Goal: Task Accomplishment & Management: Use online tool/utility

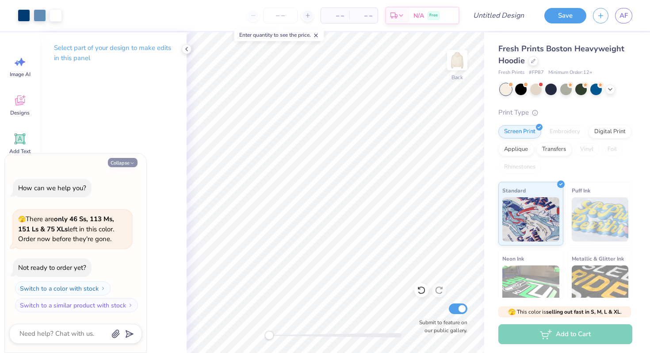
click at [128, 160] on button "Collapse" at bounding box center [123, 162] width 30 height 9
type textarea "x"
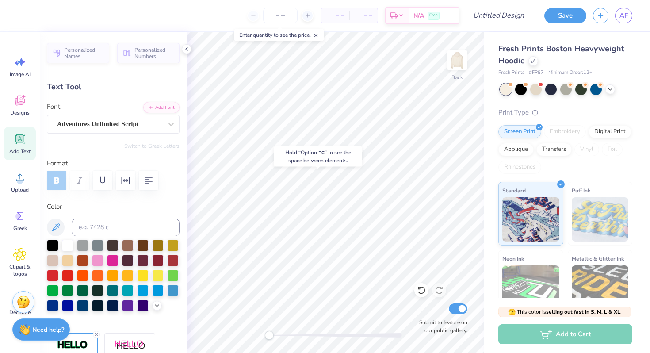
type input "4.99"
type input "0.99"
type input "10.92"
type textarea "X"
type textarea "Est. 1895"
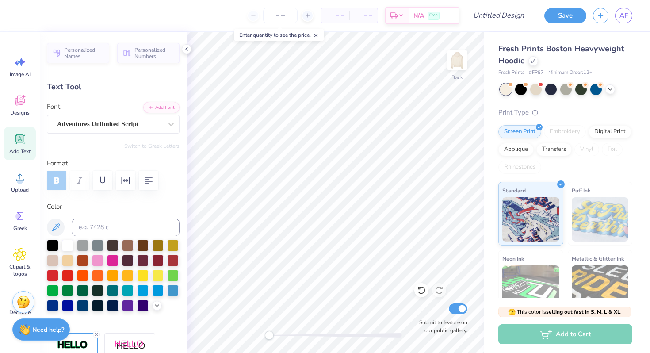
scroll to position [0, 1]
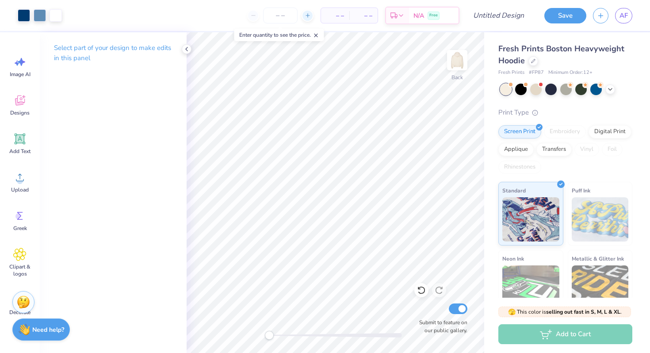
click at [307, 13] on icon at bounding box center [308, 15] width 6 height 6
type input "12"
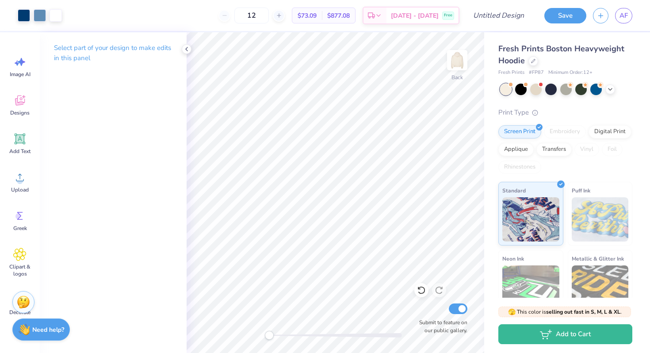
click at [242, 14] on div "12" at bounding box center [252, 16] width 66 height 16
click at [364, 334] on div at bounding box center [335, 335] width 133 height 4
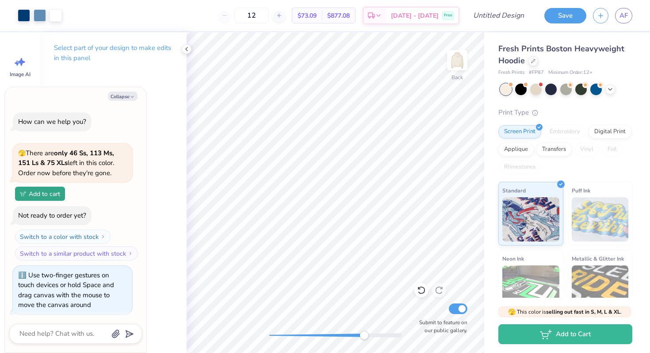
scroll to position [2, 0]
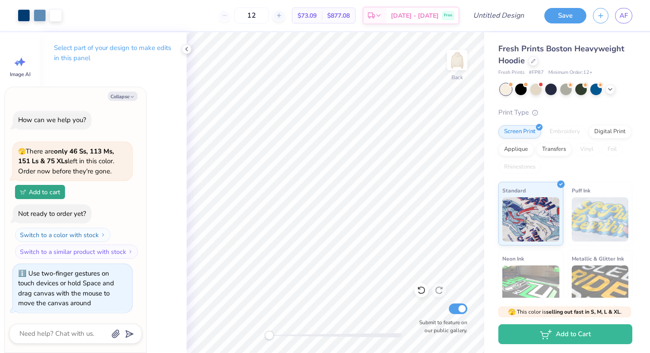
click at [260, 333] on div "Back Submit to feature on our public gallery." at bounding box center [336, 192] width 298 height 321
type textarea "x"
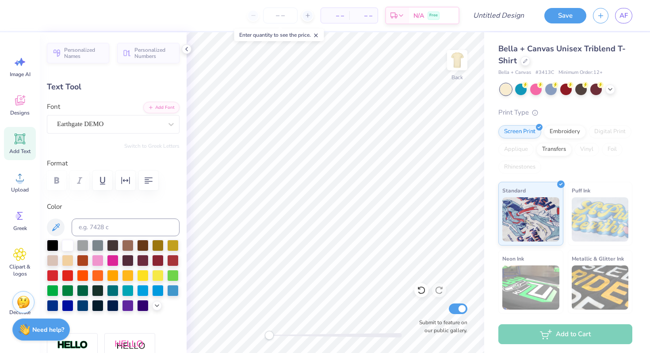
scroll to position [0, 1]
type textarea "Chi Omega"
type input "9.56"
type input "1.30"
type input "7.11"
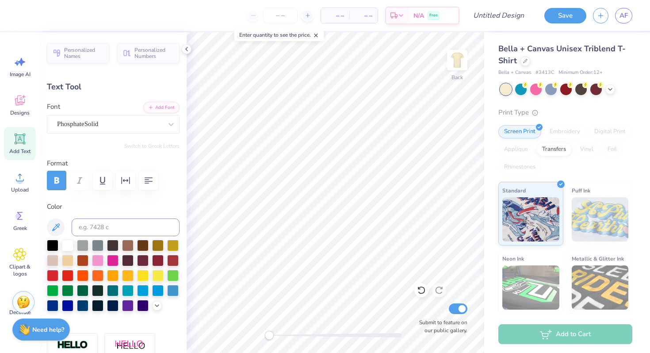
scroll to position [0, 2]
type textarea "XI ALPHA 1895"
click at [297, 335] on div at bounding box center [335, 335] width 133 height 4
click at [280, 334] on div at bounding box center [335, 335] width 133 height 4
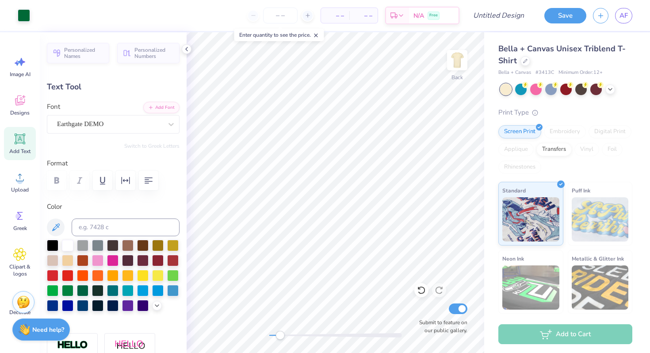
type input "12.86"
type input "3.64"
type input "4.63"
type input "11.18"
type input "3.17"
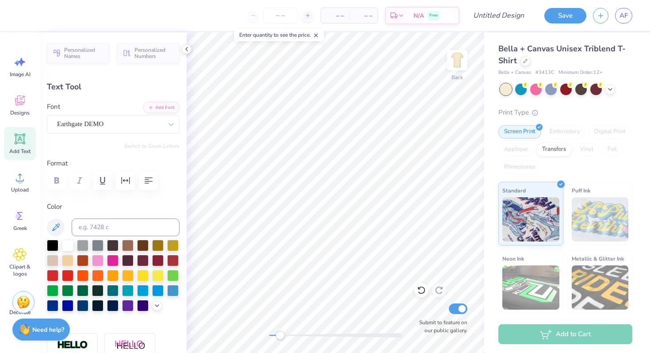
type input "5.11"
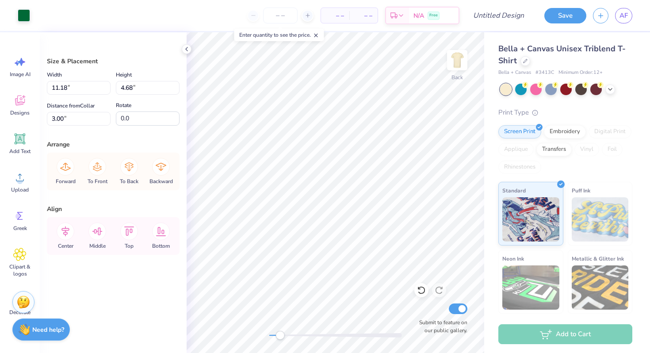
type input "8.50"
type input "3.55"
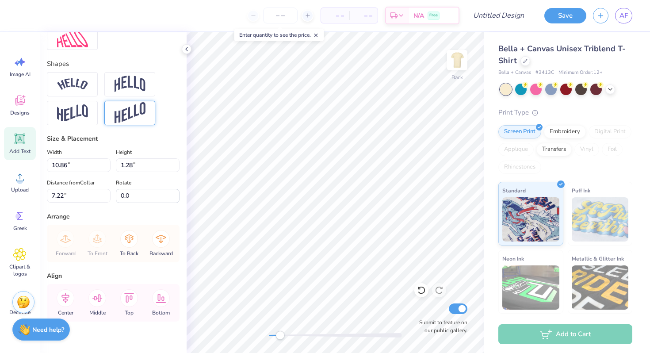
scroll to position [377, 0]
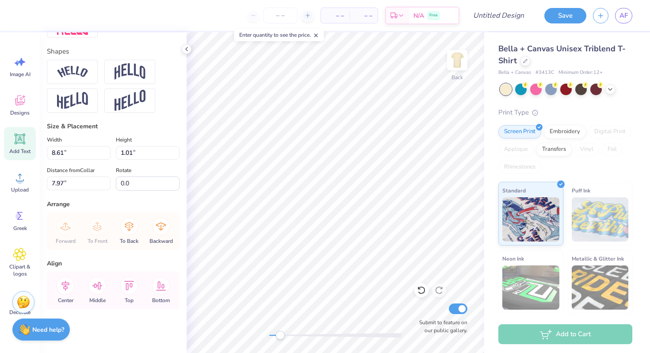
type input "8.61"
type input "1.01"
type input "7.97"
type input "7.13"
type input "0.84"
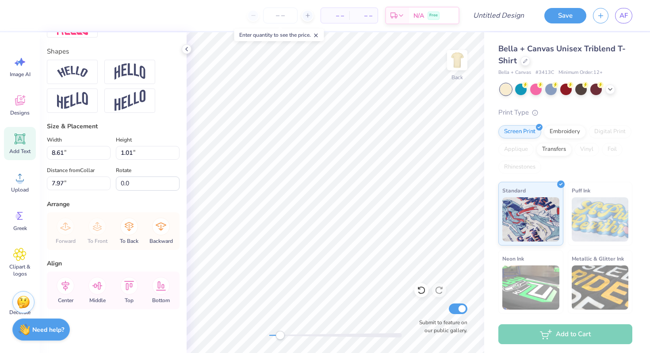
type input "7.53"
click at [522, 88] on div at bounding box center [521, 89] width 12 height 12
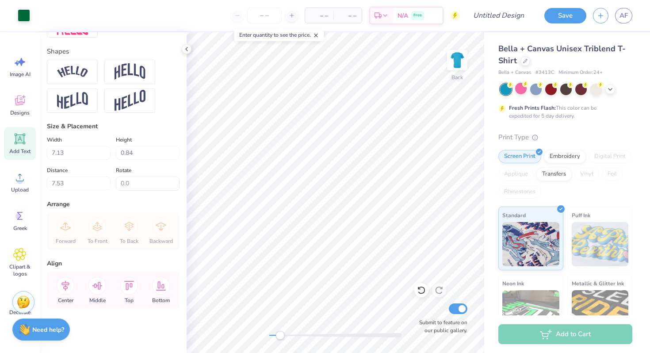
click at [502, 91] on div at bounding box center [506, 90] width 12 height 12
click at [527, 61] on icon at bounding box center [525, 60] width 4 height 4
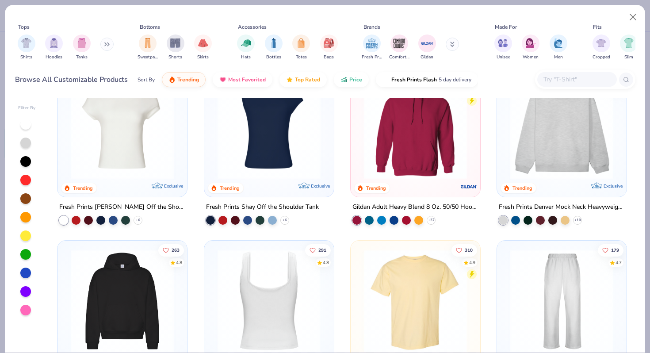
scroll to position [19, 0]
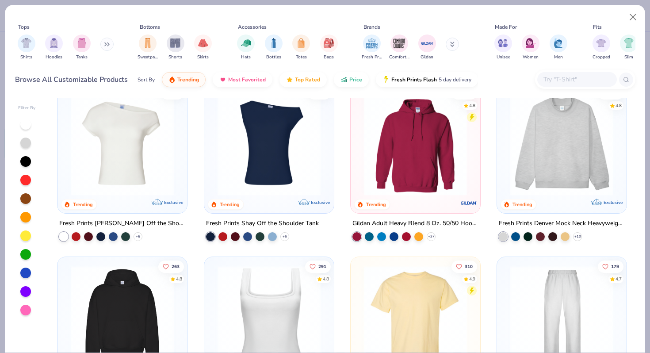
click at [412, 156] on img at bounding box center [416, 143] width 112 height 103
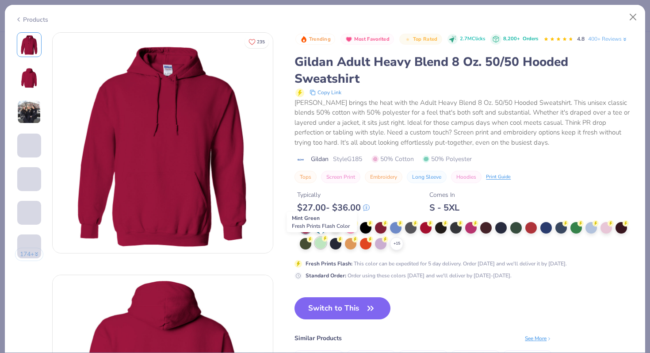
click at [321, 245] on div at bounding box center [321, 243] width 12 height 12
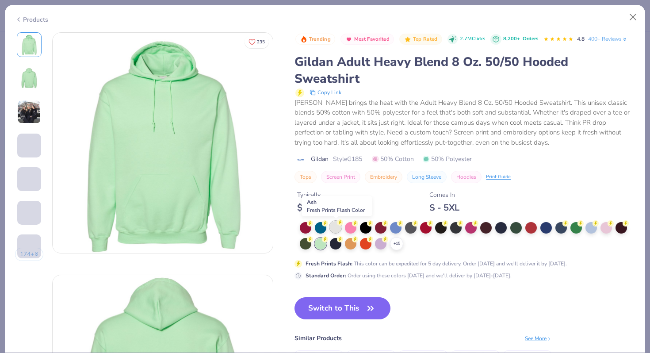
click at [334, 225] on div at bounding box center [336, 227] width 12 height 12
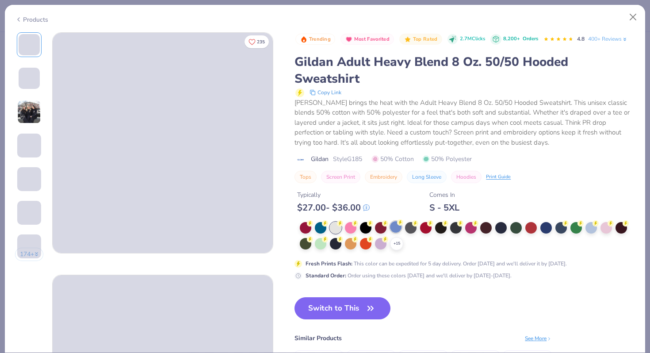
click at [395, 226] on div at bounding box center [396, 227] width 12 height 12
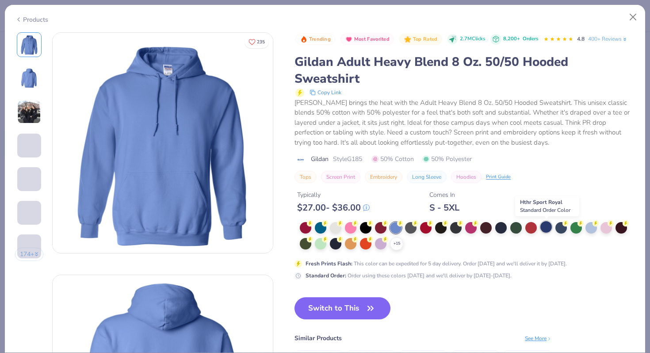
click at [545, 226] on div at bounding box center [547, 227] width 12 height 12
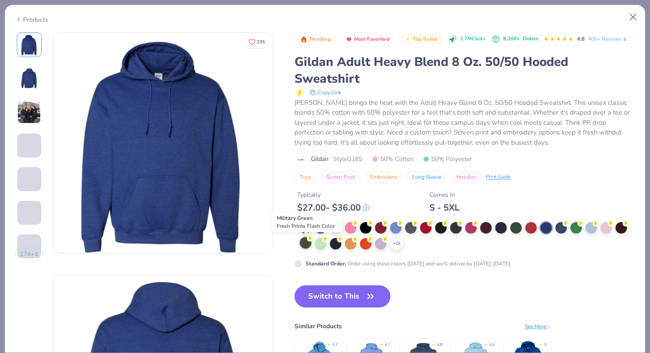
click at [307, 247] on div at bounding box center [306, 243] width 12 height 12
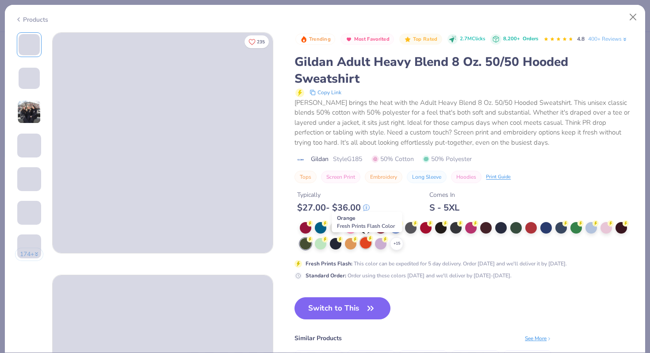
click at [365, 247] on div at bounding box center [366, 243] width 12 height 12
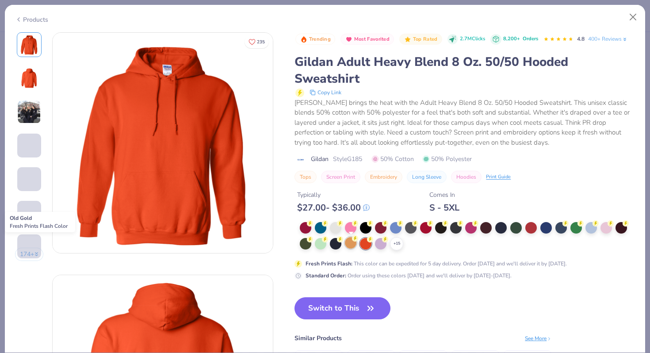
click at [353, 245] on div at bounding box center [351, 243] width 12 height 12
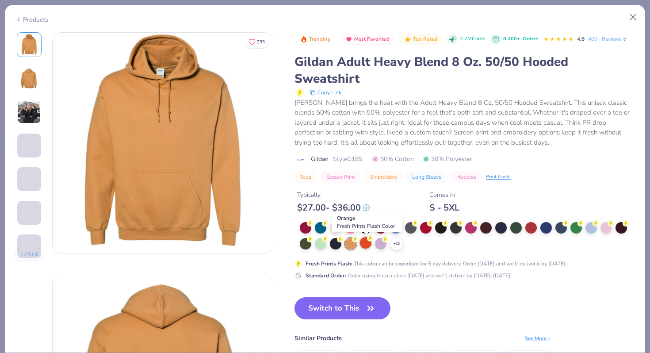
click at [367, 246] on div at bounding box center [366, 243] width 12 height 12
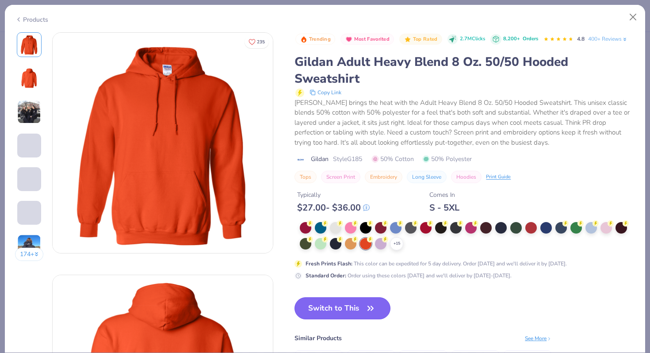
click at [354, 305] on button "Switch to This" at bounding box center [343, 308] width 96 height 22
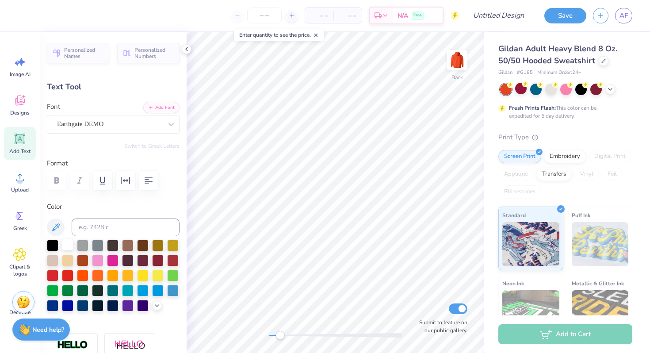
click at [70, 245] on div at bounding box center [68, 245] width 12 height 12
type input "7.13"
type input "0.84"
type input "4.94"
click at [129, 288] on div at bounding box center [128, 290] width 12 height 12
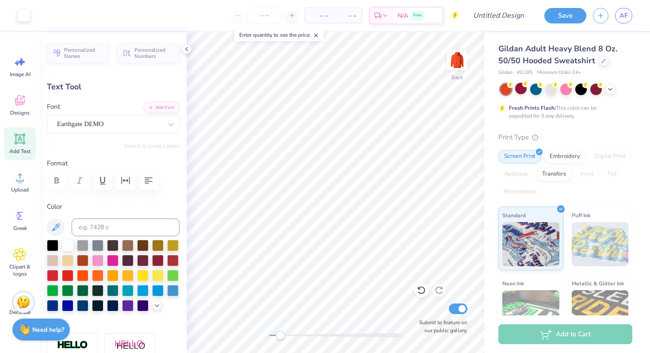
type input "11.18"
type input "3.17"
type input "2.20"
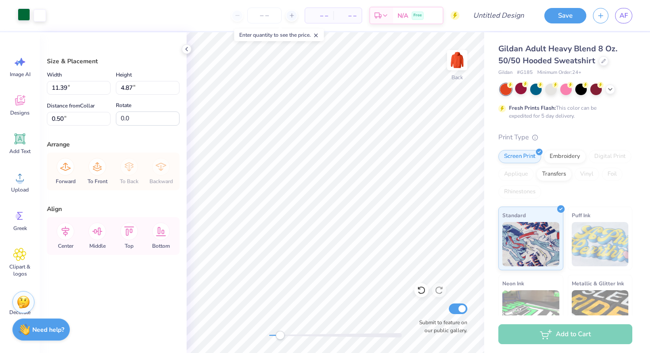
click at [24, 9] on div at bounding box center [24, 14] width 12 height 12
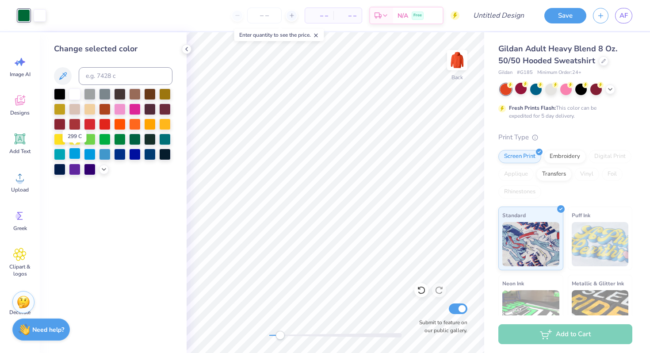
click at [76, 155] on div at bounding box center [75, 154] width 12 height 12
click at [60, 136] on div at bounding box center [60, 139] width 12 height 12
click at [91, 138] on div at bounding box center [90, 139] width 12 height 12
click at [134, 153] on div at bounding box center [135, 154] width 12 height 12
click at [59, 152] on div at bounding box center [60, 154] width 12 height 12
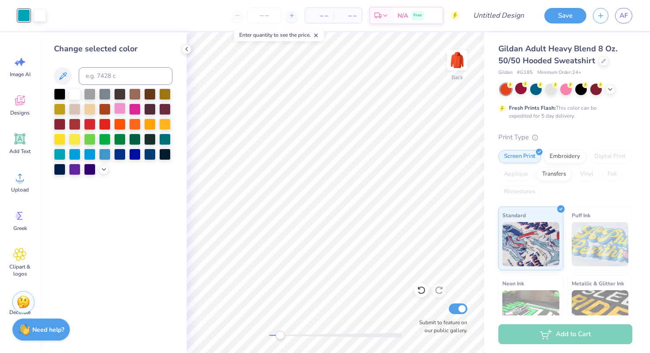
click at [119, 110] on div at bounding box center [120, 109] width 12 height 12
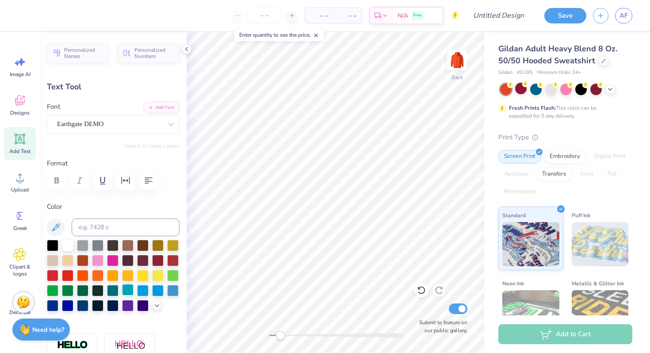
click at [127, 289] on div at bounding box center [128, 290] width 12 height 12
click at [144, 290] on div at bounding box center [143, 290] width 12 height 12
click at [173, 292] on div at bounding box center [173, 290] width 12 height 12
click at [50, 288] on div at bounding box center [53, 290] width 12 height 12
click at [146, 270] on div at bounding box center [143, 275] width 12 height 12
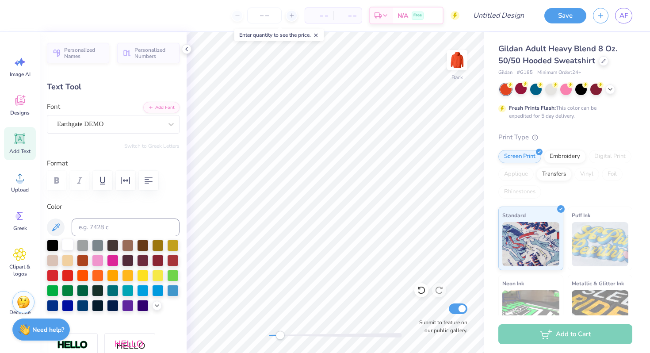
click at [68, 247] on div at bounding box center [68, 245] width 12 height 12
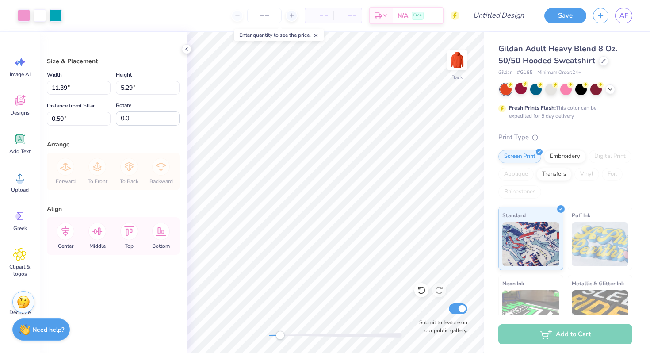
type input "3.00"
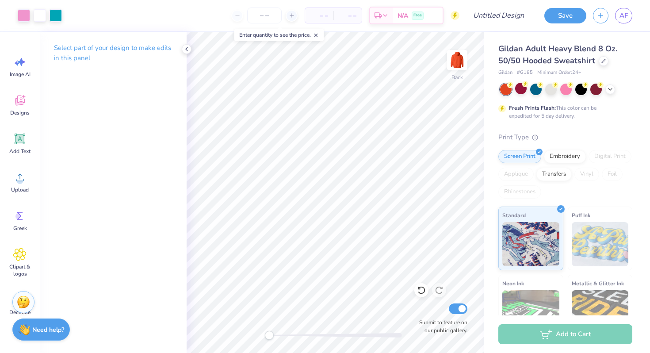
click at [261, 337] on div "Back Submit to feature on our public gallery." at bounding box center [336, 192] width 298 height 321
click at [536, 90] on div at bounding box center [536, 89] width 12 height 12
click at [537, 90] on div at bounding box center [536, 89] width 12 height 12
click at [552, 89] on div at bounding box center [551, 89] width 12 height 12
click at [521, 86] on div at bounding box center [521, 89] width 12 height 12
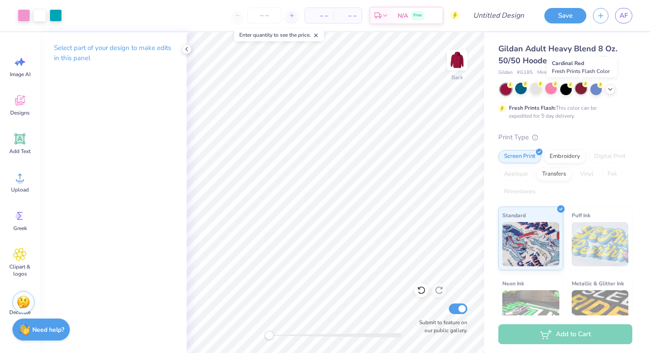
click at [580, 89] on div at bounding box center [581, 89] width 12 height 12
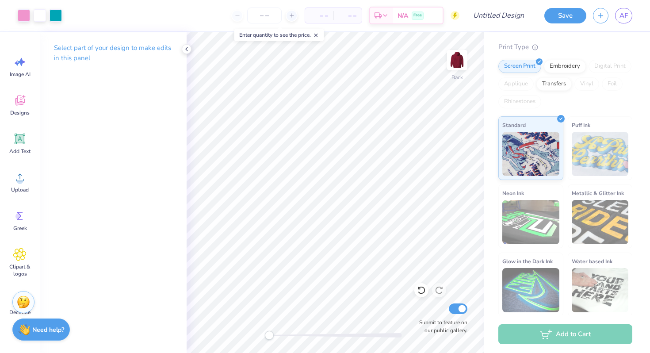
scroll to position [91, 0]
